Goal: Information Seeking & Learning: Learn about a topic

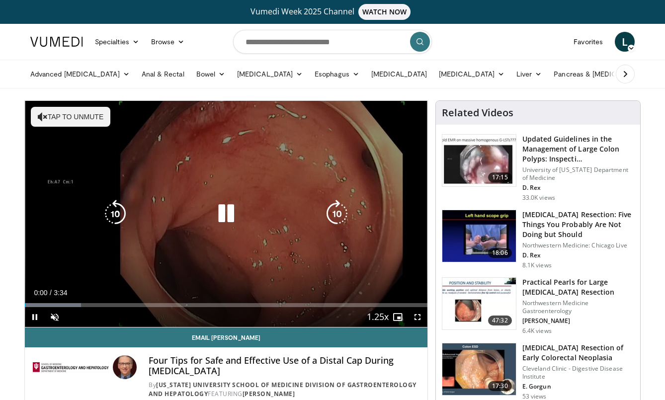
click at [71, 111] on button "Tap to unmute" at bounding box center [71, 117] width 80 height 20
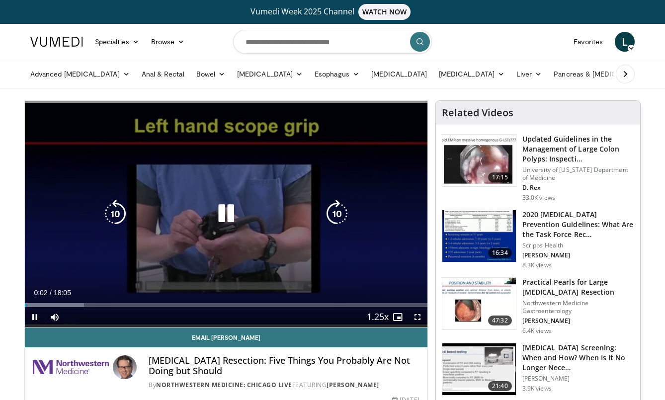
click at [227, 208] on icon "Video Player" at bounding box center [226, 214] width 28 height 28
click at [225, 214] on icon "Video Player" at bounding box center [226, 214] width 28 height 28
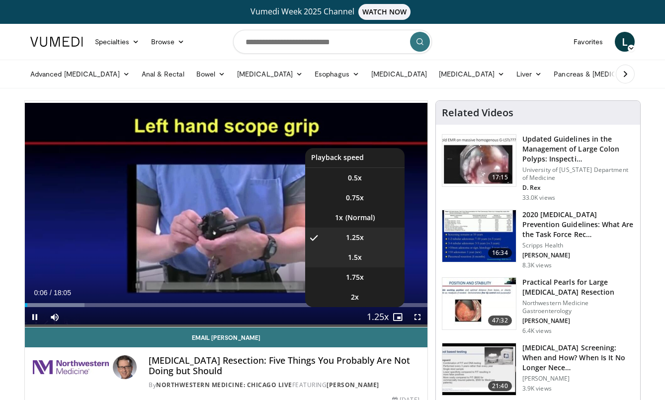
click at [353, 261] on span "1.5x" at bounding box center [355, 257] width 14 height 10
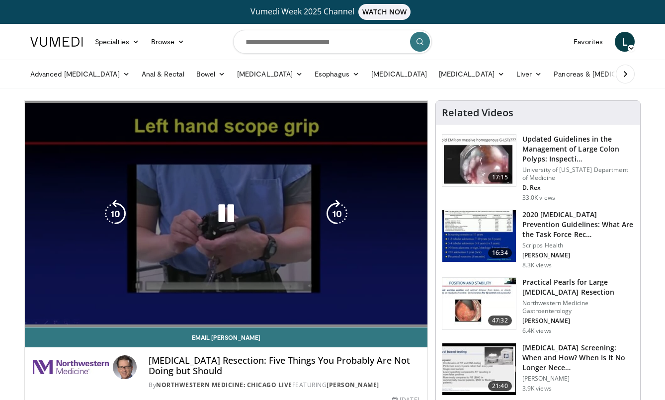
click at [222, 162] on div "10 seconds Tap to unmute" at bounding box center [226, 214] width 403 height 226
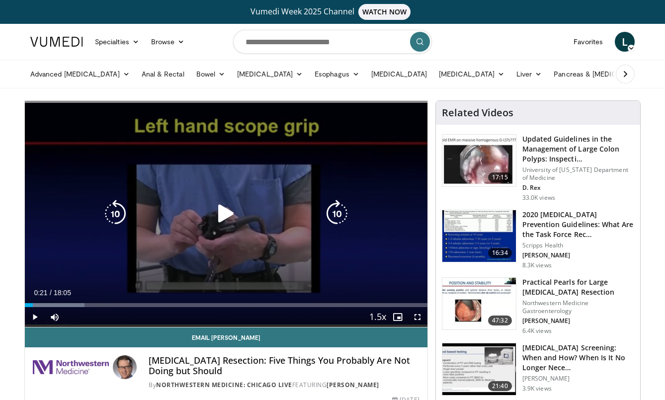
click at [255, 163] on div "10 seconds Tap to unmute" at bounding box center [226, 214] width 403 height 226
click at [204, 195] on div "10 seconds Tap to unmute" at bounding box center [226, 214] width 403 height 226
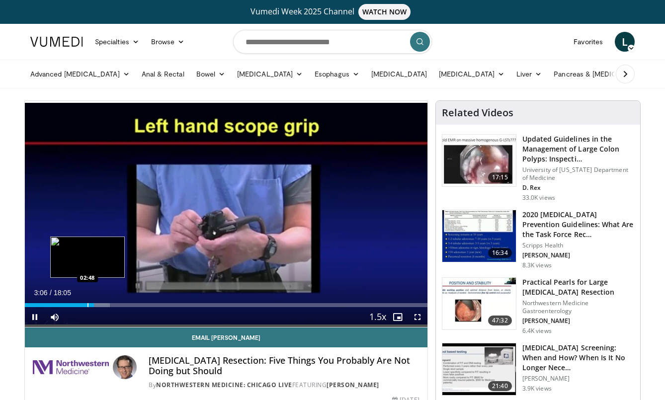
click at [87, 307] on div "Progress Bar" at bounding box center [87, 305] width 1 height 4
click at [102, 305] on div "Progress Bar" at bounding box center [102, 305] width 1 height 4
click at [87, 305] on div "Progress Bar" at bounding box center [87, 305] width 1 height 4
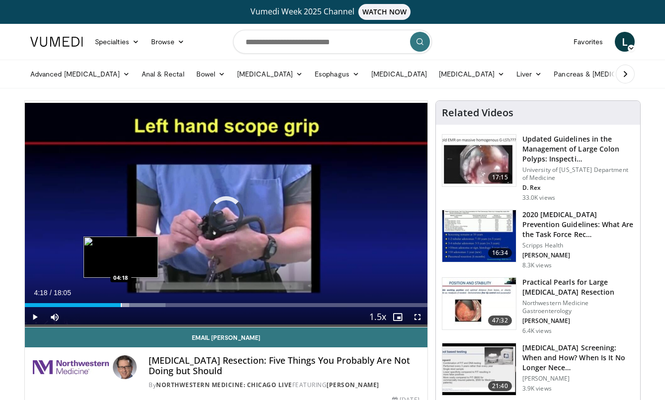
click at [121, 303] on div "Progress Bar" at bounding box center [121, 305] width 1 height 4
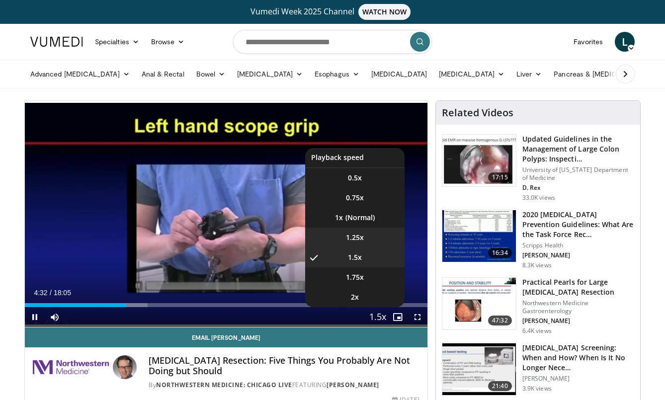
click at [375, 244] on li "1.25x" at bounding box center [354, 238] width 99 height 20
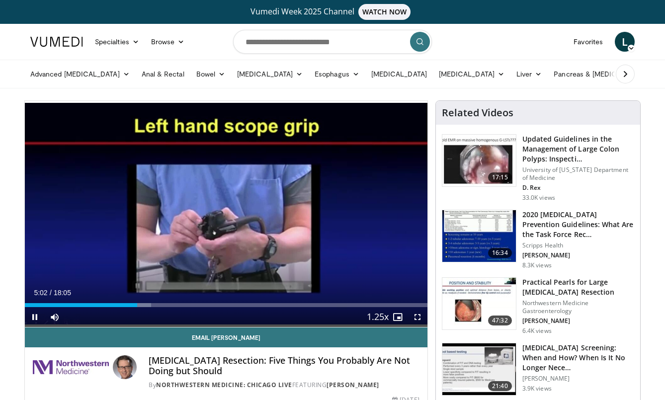
click at [375, 244] on div "10 seconds Tap to unmute" at bounding box center [226, 214] width 403 height 226
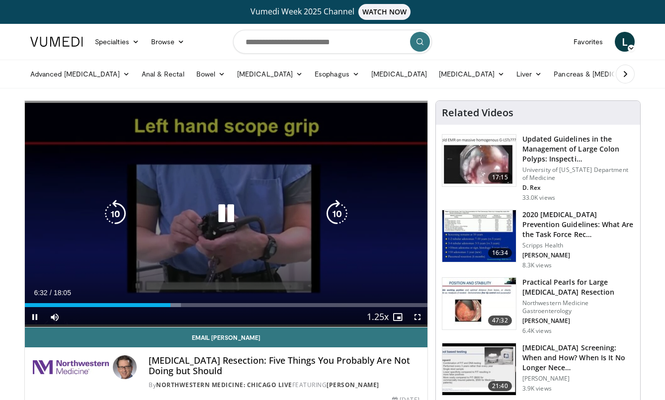
click at [225, 229] on div "10 seconds Tap to unmute" at bounding box center [226, 214] width 403 height 226
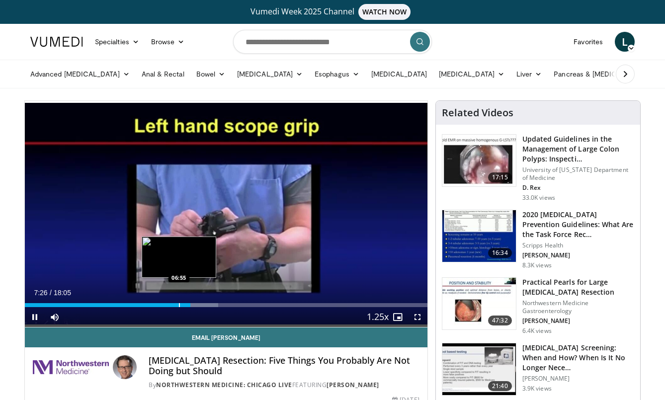
click at [179, 304] on div "Progress Bar" at bounding box center [179, 305] width 1 height 4
click at [168, 303] on div "06:27" at bounding box center [102, 305] width 155 height 4
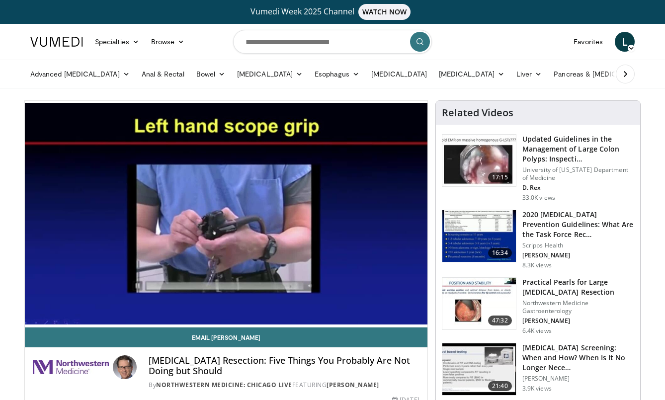
click at [169, 246] on div "10 seconds Tap to unmute" at bounding box center [226, 214] width 403 height 226
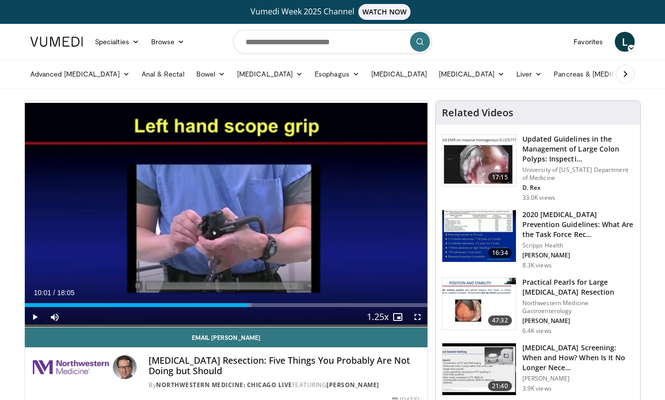
click at [169, 246] on div "10 seconds Tap to unmute" at bounding box center [226, 214] width 403 height 226
click at [241, 308] on div "Current Time 10:04 / Duration 18:05 Pause Skip Backward Skip Forward Mute Loade…" at bounding box center [226, 317] width 403 height 20
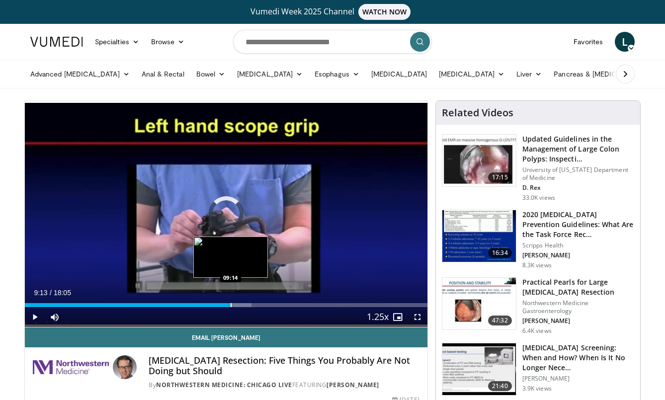
click at [230, 307] on div "Loaded : 56.33% 10:05 09:14" at bounding box center [226, 305] width 403 height 4
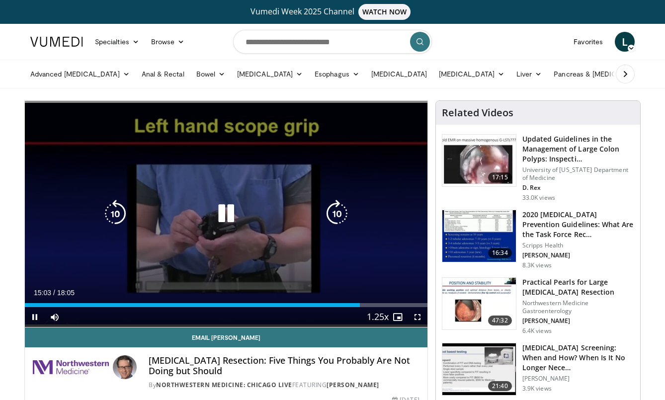
click at [157, 245] on div "10 seconds Tap to unmute" at bounding box center [226, 214] width 403 height 226
click at [221, 223] on icon "Video Player" at bounding box center [226, 214] width 28 height 28
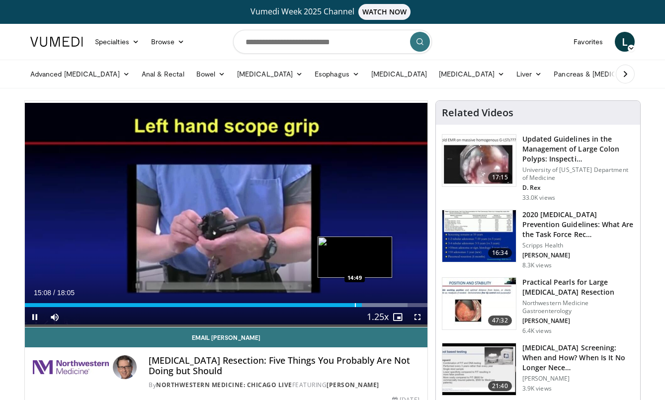
click at [354, 304] on div "15:08" at bounding box center [193, 305] width 337 height 4
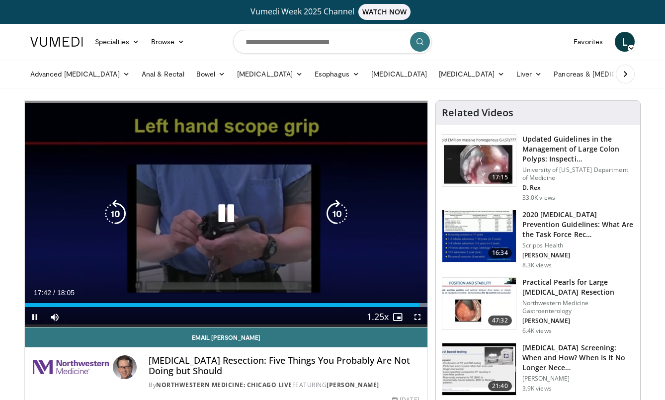
click at [166, 214] on div "Video Player" at bounding box center [226, 214] width 242 height 20
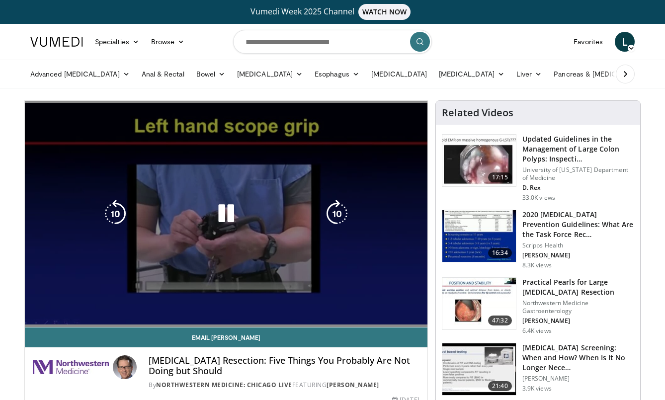
drag, startPoint x: 487, startPoint y: 26, endPoint x: 300, endPoint y: 203, distance: 256.6
click at [300, 203] on div "10 seconds Tap to unmute" at bounding box center [226, 214] width 403 height 226
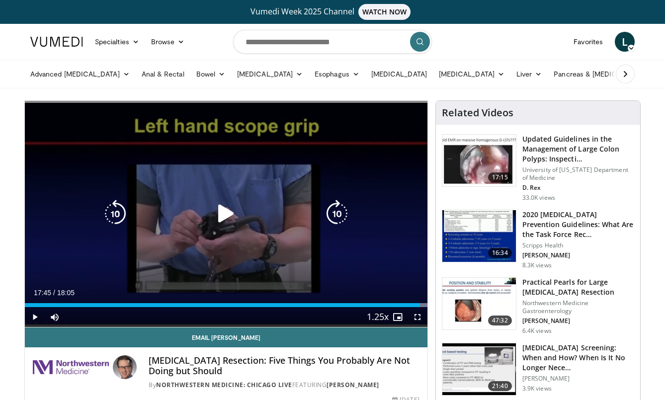
click at [224, 243] on div "10 seconds Tap to unmute" at bounding box center [226, 214] width 403 height 226
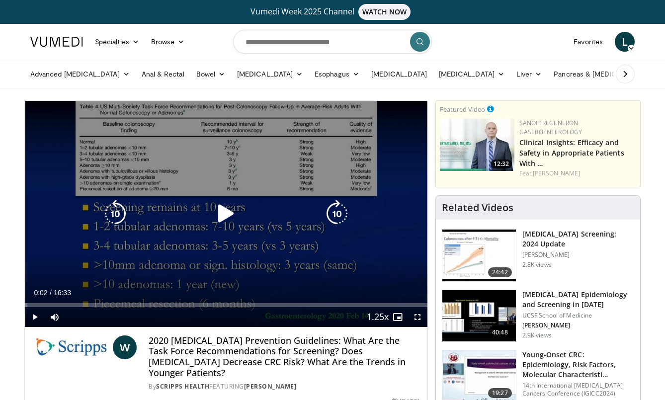
click at [242, 168] on div "10 seconds Tap to unmute" at bounding box center [226, 214] width 403 height 226
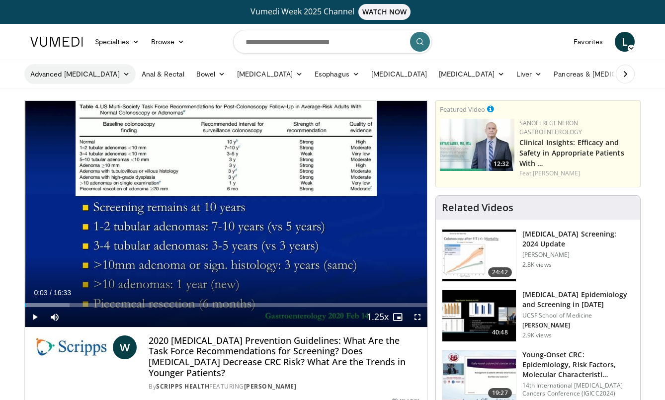
click at [92, 74] on link "Advanced [MEDICAL_DATA]" at bounding box center [79, 74] width 111 height 20
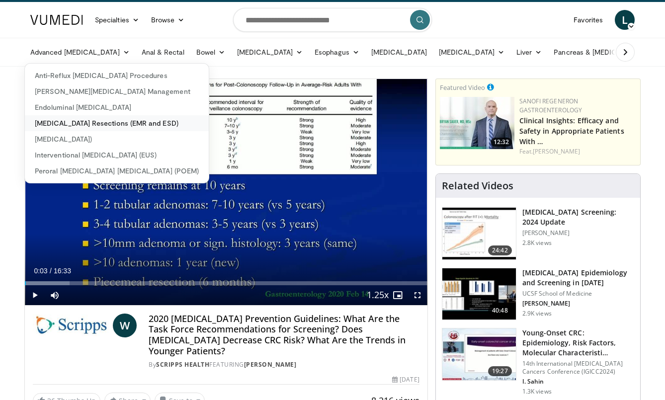
scroll to position [32, 0]
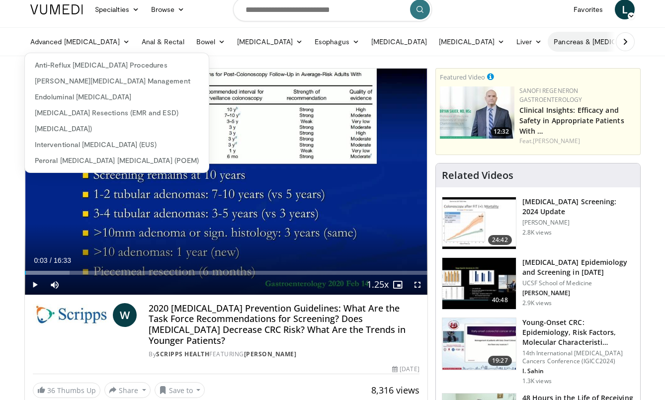
click at [605, 40] on link "Pancreas & [MEDICAL_DATA]" at bounding box center [606, 42] width 116 height 20
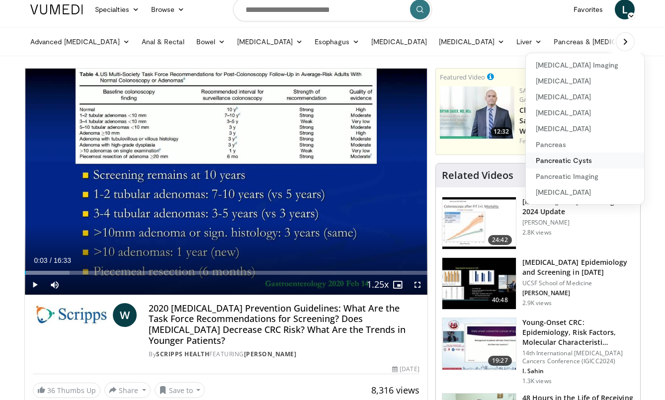
click at [538, 158] on link "Pancreatic Cysts" at bounding box center [585, 161] width 118 height 16
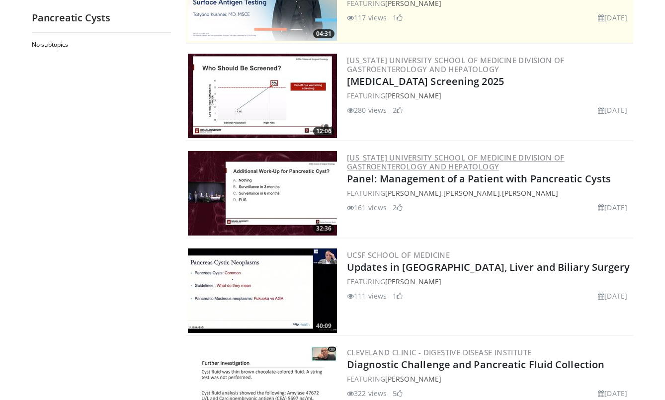
scroll to position [186, 0]
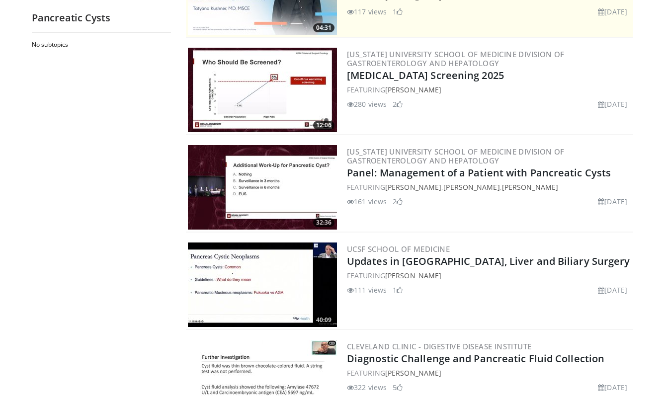
click at [287, 181] on img at bounding box center [262, 187] width 149 height 84
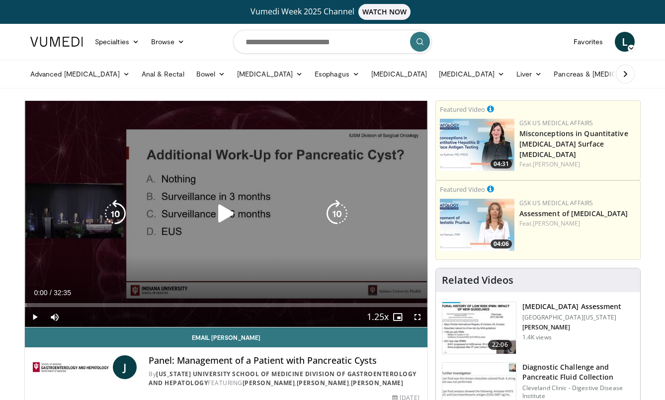
click at [230, 210] on icon "Video Player" at bounding box center [226, 214] width 28 height 28
click at [111, 211] on icon "Video Player" at bounding box center [115, 214] width 28 height 28
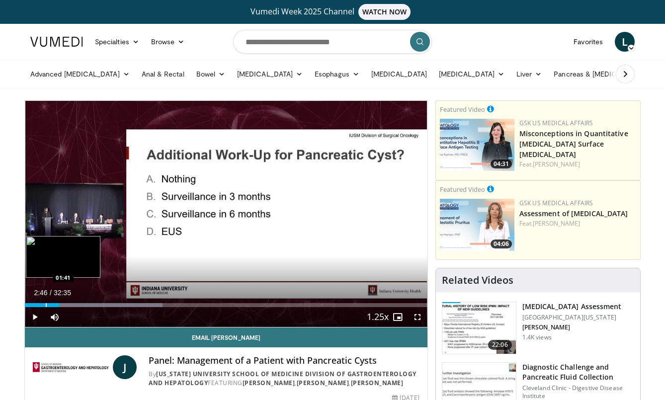
click at [46, 303] on div "Progress Bar" at bounding box center [46, 305] width 1 height 4
click at [39, 303] on div "Progress Bar" at bounding box center [39, 305] width 1 height 4
click at [56, 305] on div "Progress Bar" at bounding box center [56, 305] width 1 height 4
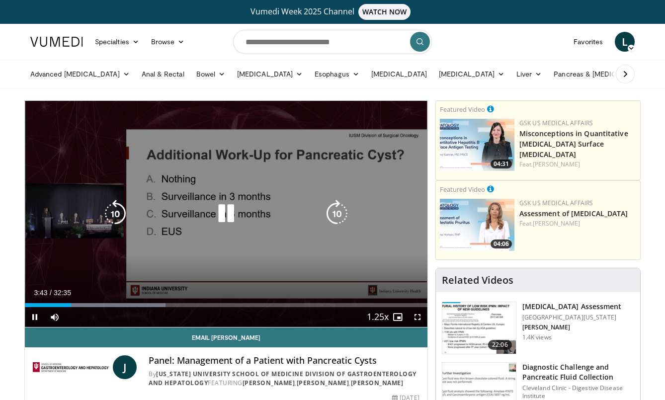
click at [173, 227] on div "10 seconds Tap to unmute" at bounding box center [226, 214] width 403 height 226
click at [171, 220] on div "Video Player" at bounding box center [226, 214] width 242 height 20
click at [226, 221] on icon "Video Player" at bounding box center [226, 214] width 28 height 28
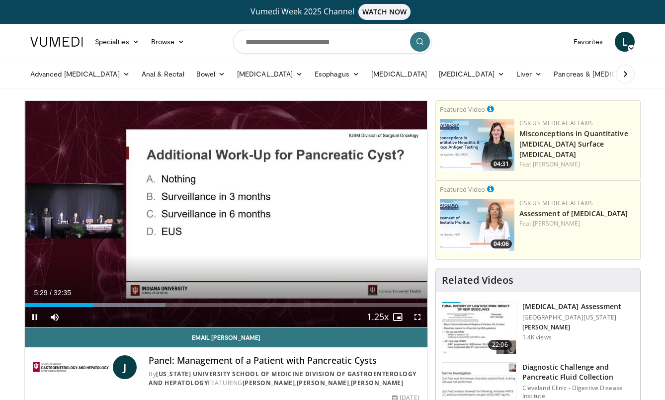
click at [226, 221] on div "10 seconds Tap to unmute" at bounding box center [226, 214] width 403 height 226
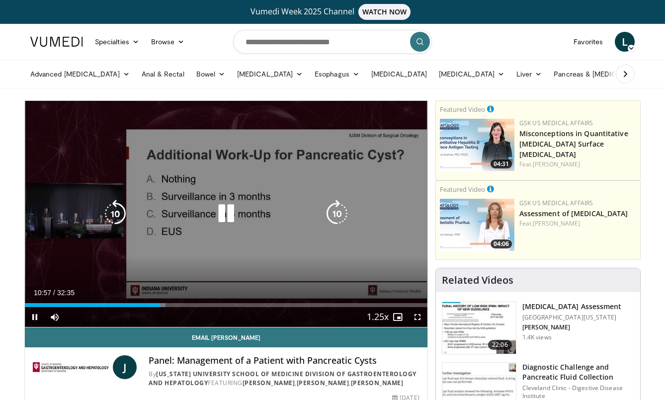
click at [146, 101] on div "10 seconds Tap to unmute" at bounding box center [226, 214] width 403 height 226
click at [152, 181] on div "10 seconds Tap to unmute" at bounding box center [226, 214] width 403 height 226
click at [239, 215] on icon "Video Player" at bounding box center [226, 214] width 28 height 28
